Goal: Find specific page/section: Find specific page/section

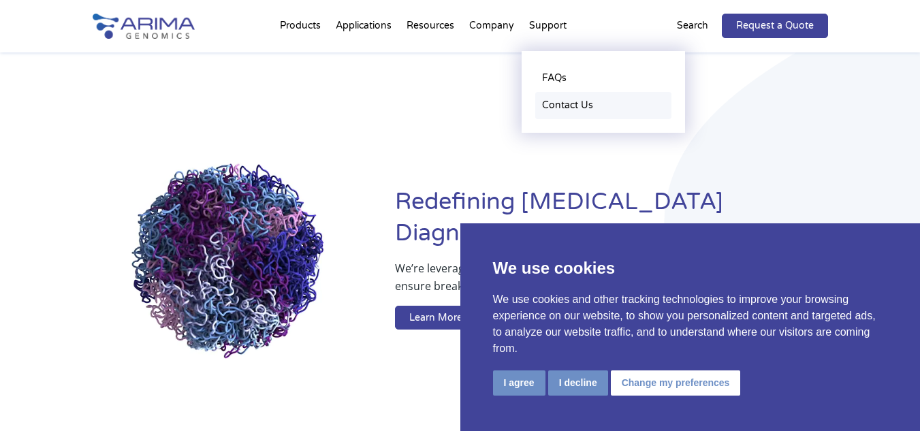
click at [575, 106] on link "Contact Us" at bounding box center [603, 105] width 136 height 27
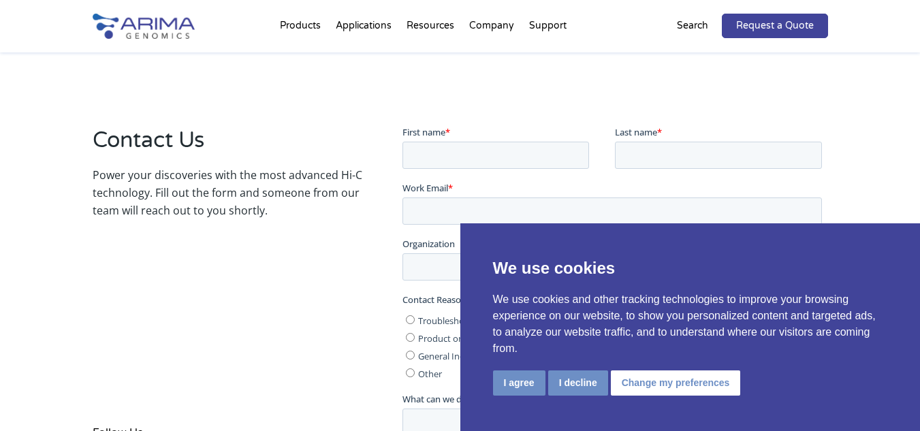
scroll to position [218, 0]
drag, startPoint x: 523, startPoint y: 384, endPoint x: 277, endPoint y: 198, distance: 308.9
click at [523, 384] on button "I agree" at bounding box center [519, 383] width 52 height 25
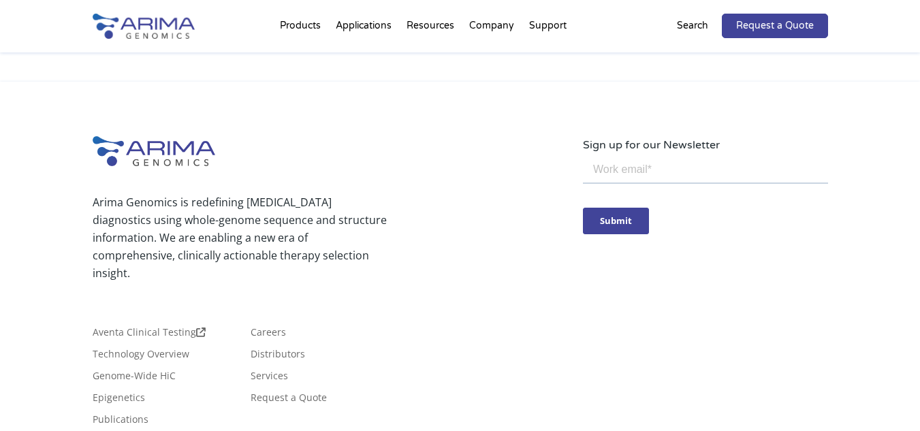
scroll to position [896, 0]
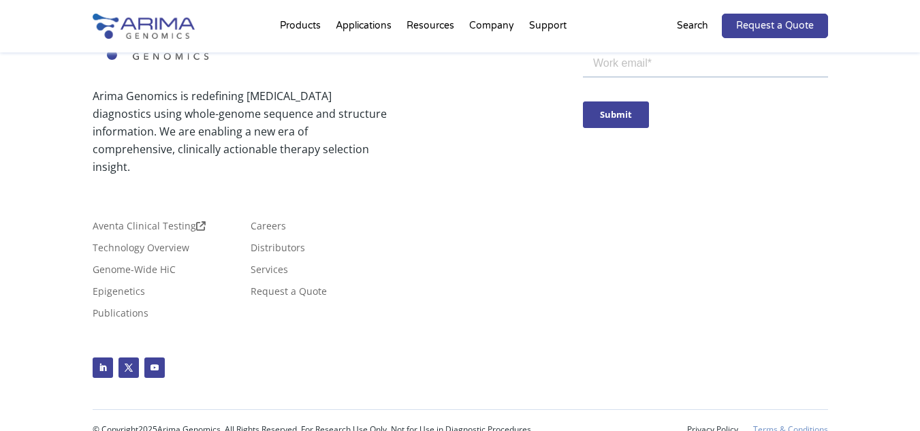
click at [762, 425] on link "Terms & Conditions" at bounding box center [790, 430] width 75 height 10
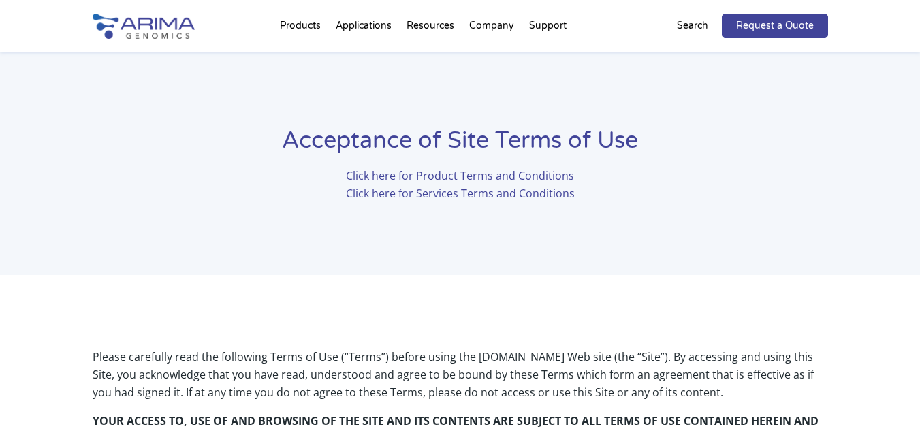
scroll to position [2965, 0]
